Goal: Transaction & Acquisition: Book appointment/travel/reservation

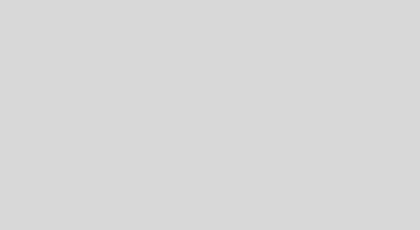
select select "es"
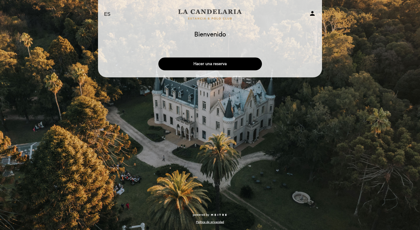
click at [235, 65] on button "Hacer una reserva" at bounding box center [210, 63] width 104 height 13
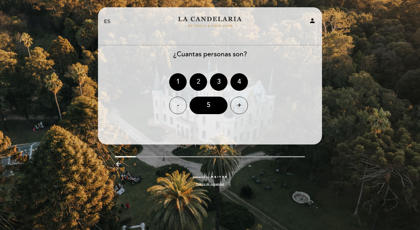
click at [202, 79] on div "2" at bounding box center [199, 82] width 18 height 18
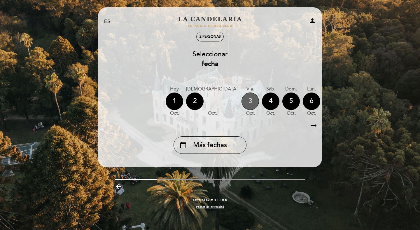
click at [242, 102] on div "3" at bounding box center [251, 101] width 18 height 18
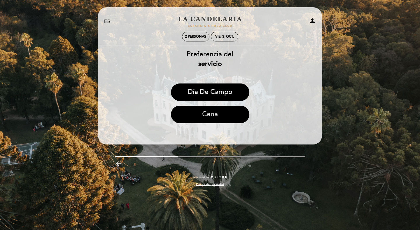
click at [218, 116] on button "Cena" at bounding box center [210, 115] width 78 height 18
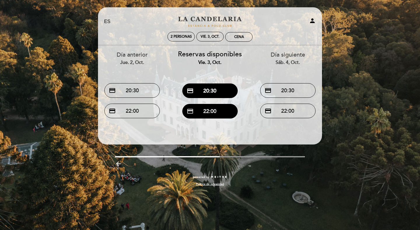
click at [215, 109] on button "credit_card 22:00" at bounding box center [209, 111] width 55 height 15
